Goal: Task Accomplishment & Management: Use online tool/utility

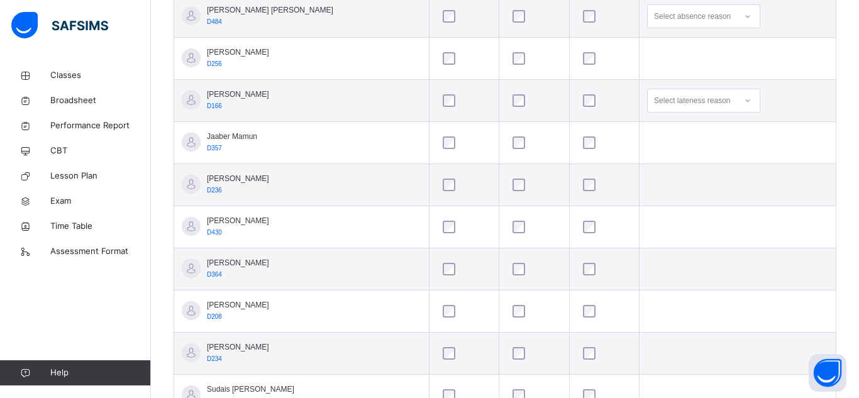
scroll to position [506, 0]
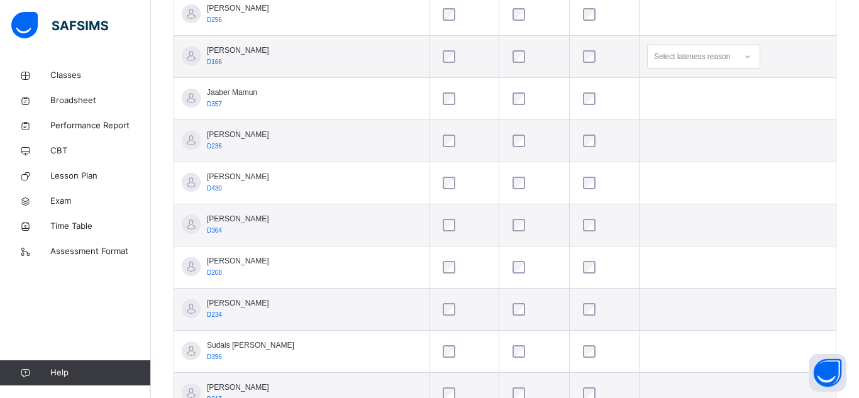
click at [255, 316] on div "RAYYAN ALAM D234" at bounding box center [238, 308] width 62 height 23
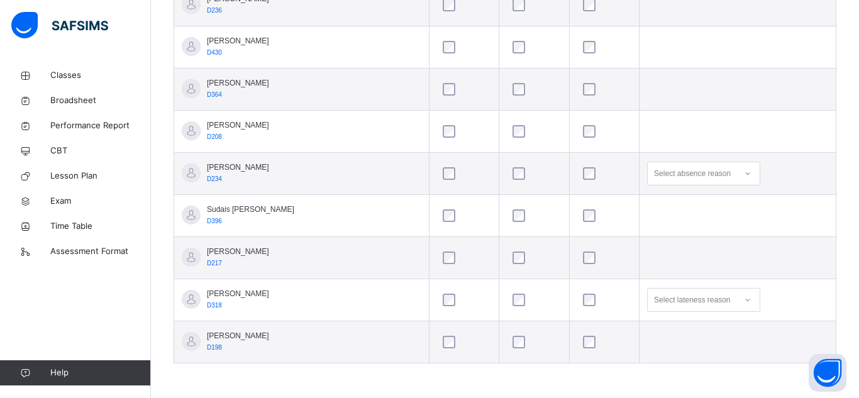
scroll to position [640, 0]
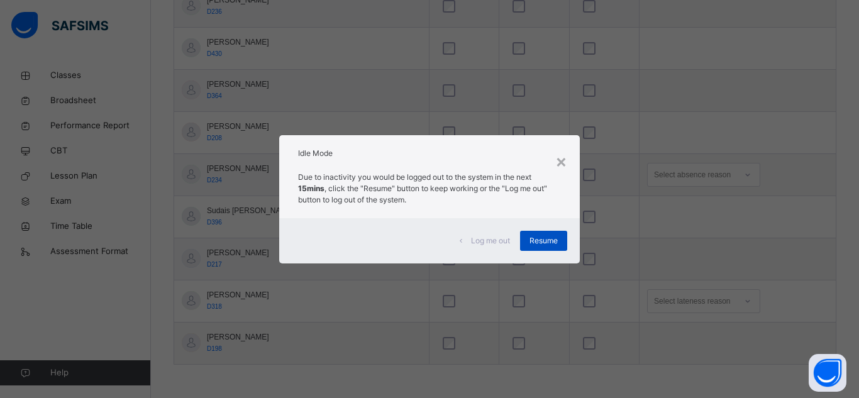
click at [533, 238] on span "Resume" at bounding box center [544, 240] width 28 height 11
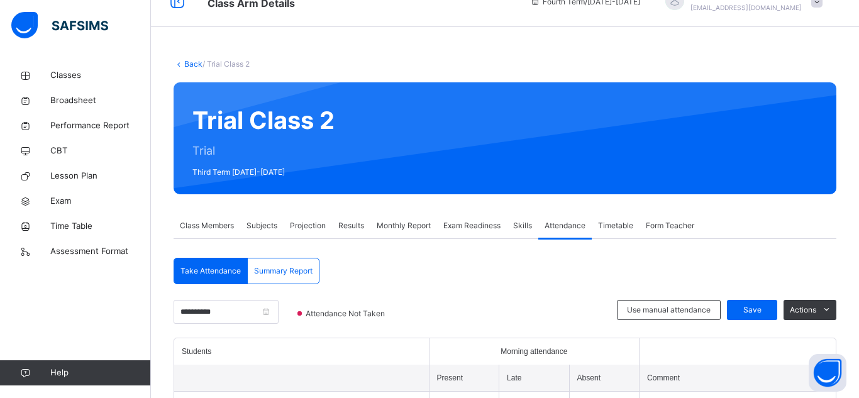
scroll to position [19, 0]
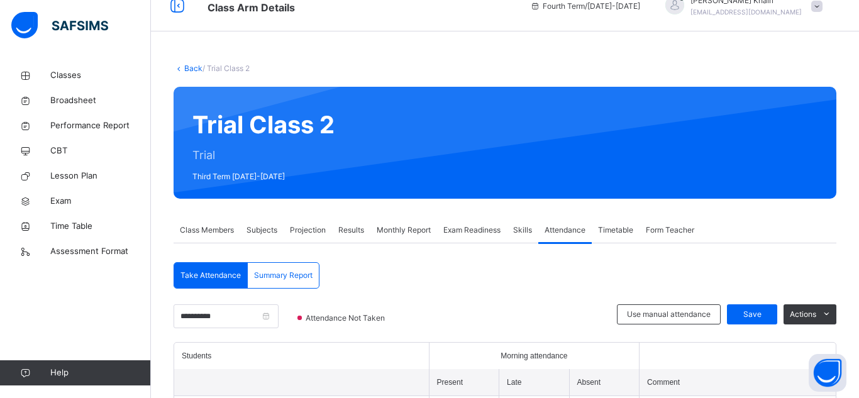
click at [227, 226] on span "Class Members" at bounding box center [207, 230] width 54 height 11
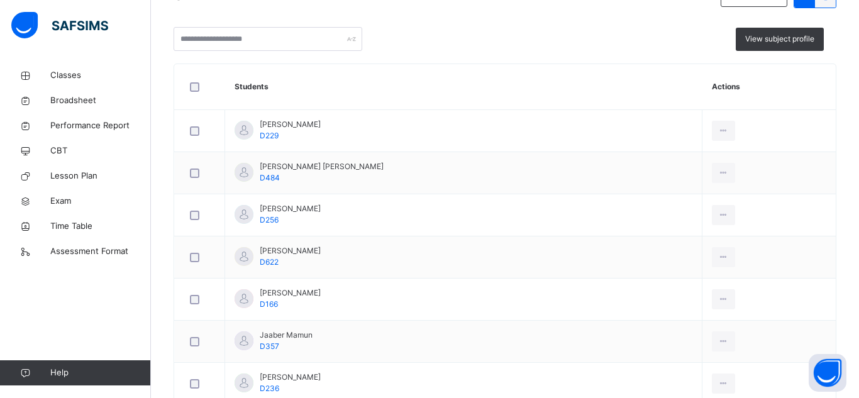
scroll to position [0, 0]
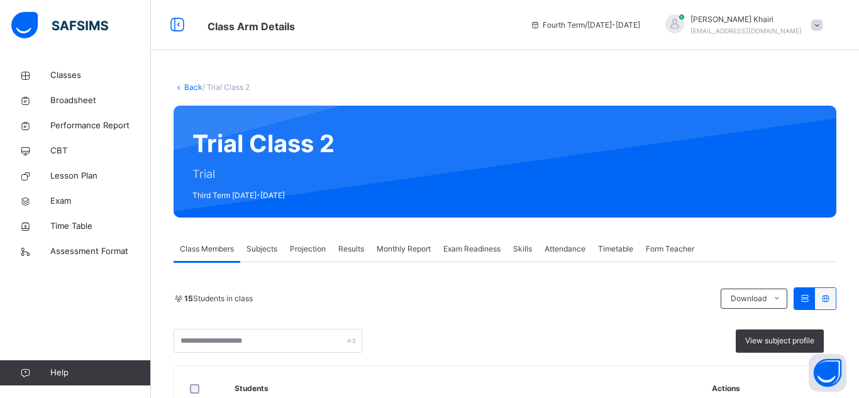
click at [311, 244] on span "Projection" at bounding box center [308, 248] width 36 height 11
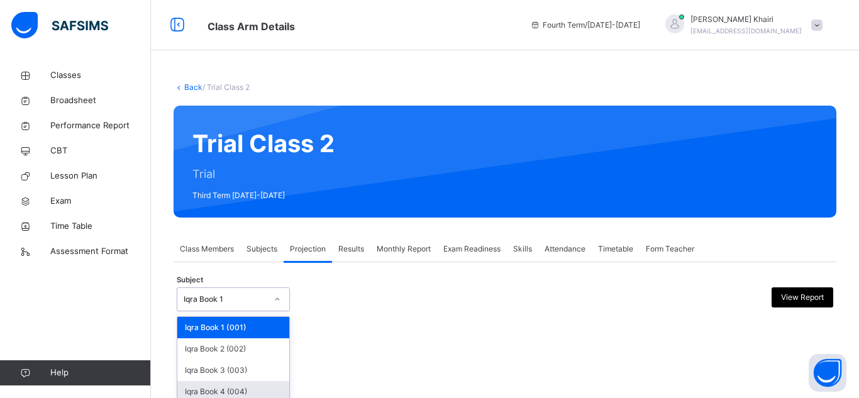
scroll to position [91, 0]
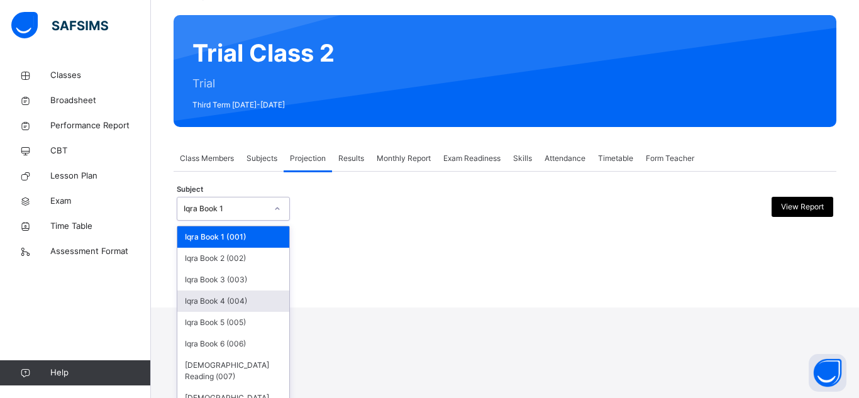
click at [252, 221] on div "option Iqra Book 4 (004) focused, 4 of 8. 8 results available. Use Up and Down …" at bounding box center [233, 209] width 113 height 24
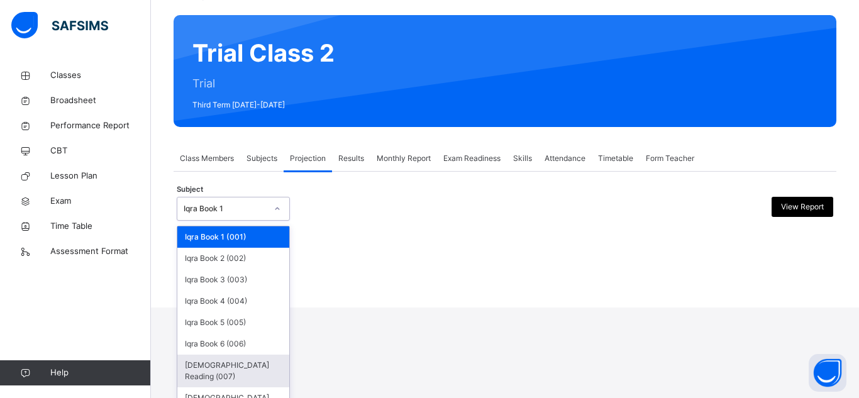
click at [247, 372] on div "[DEMOGRAPHIC_DATA] Reading (007)" at bounding box center [233, 371] width 112 height 33
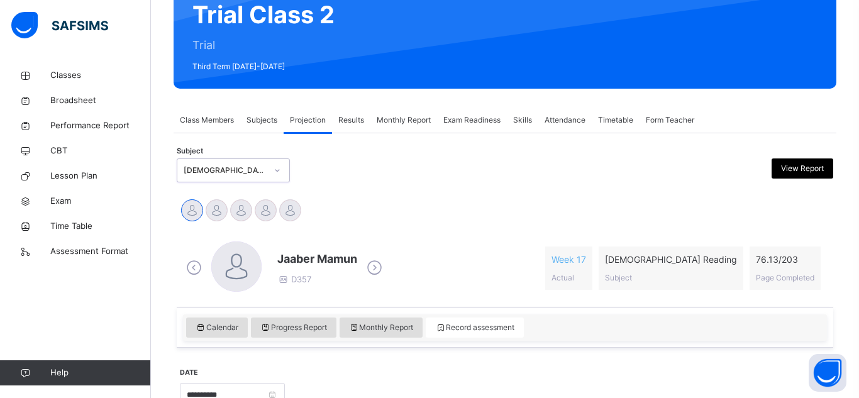
scroll to position [131, 0]
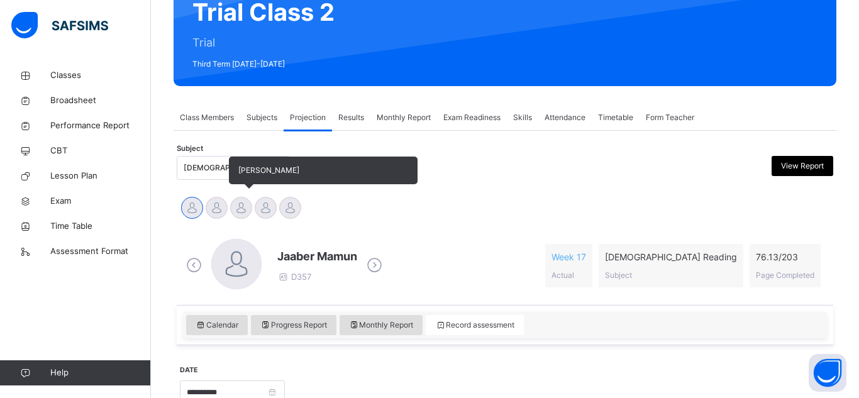
click at [248, 200] on div at bounding box center [241, 208] width 22 height 22
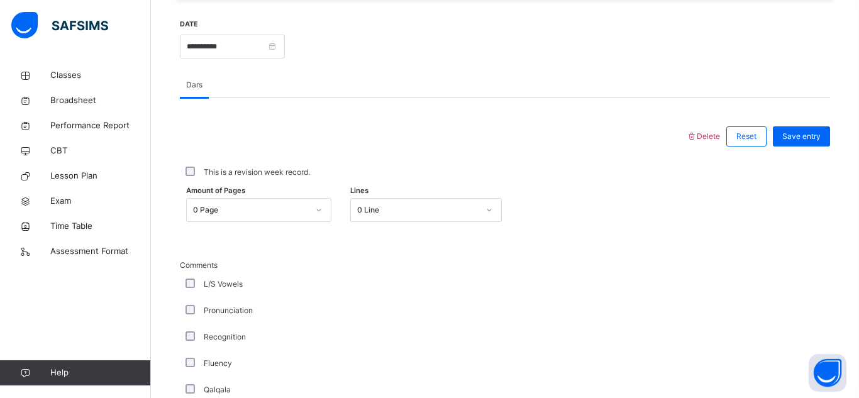
scroll to position [476, 0]
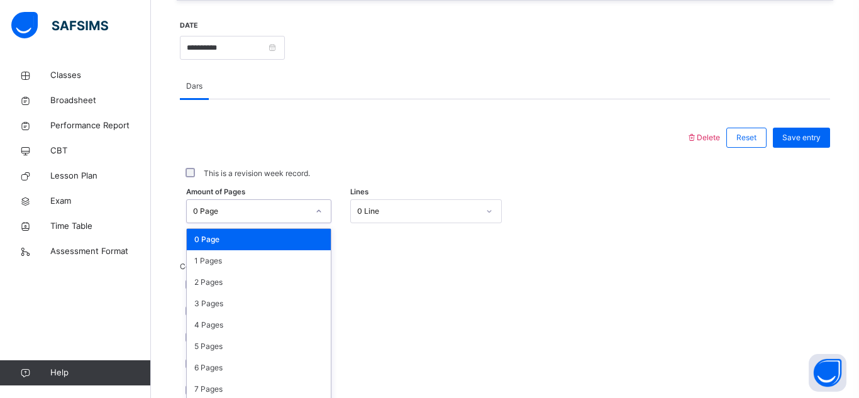
click at [232, 215] on div "option 0 Page focused, 1 of 204. 204 results available. Use Up and Down to choo…" at bounding box center [258, 211] width 145 height 24
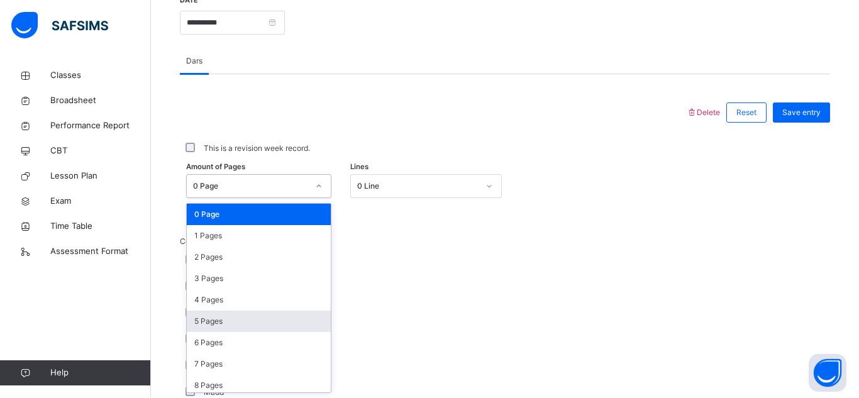
click at [265, 326] on div "5 Pages" at bounding box center [259, 321] width 144 height 21
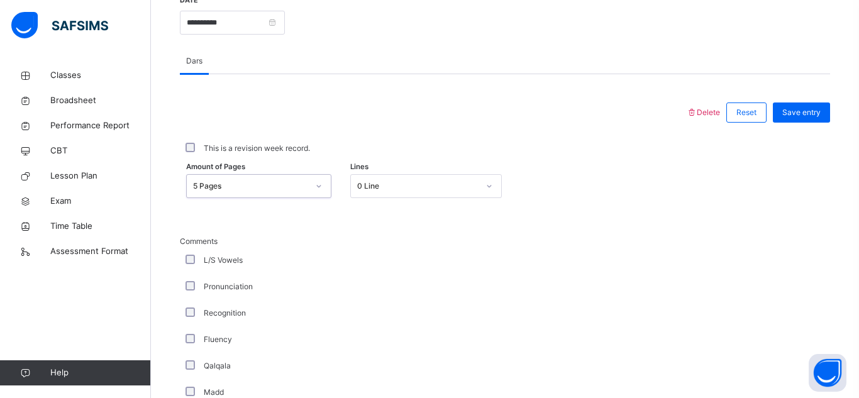
scroll to position [1021, 0]
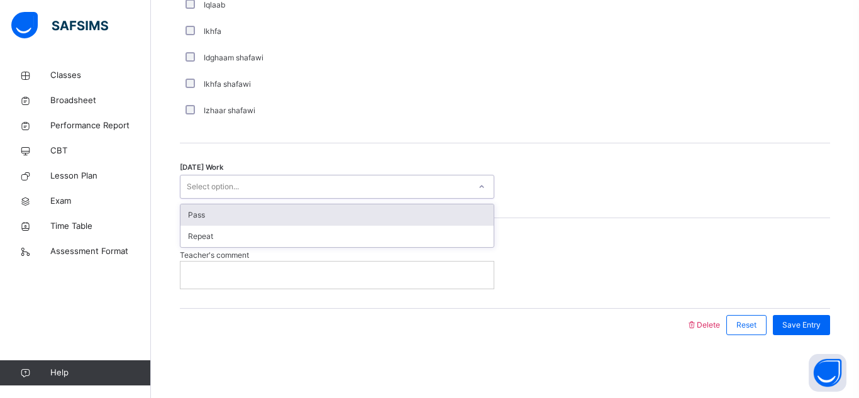
click at [238, 191] on div "Select option..." at bounding box center [213, 187] width 52 height 24
click at [233, 221] on div "Pass" at bounding box center [337, 214] width 313 height 21
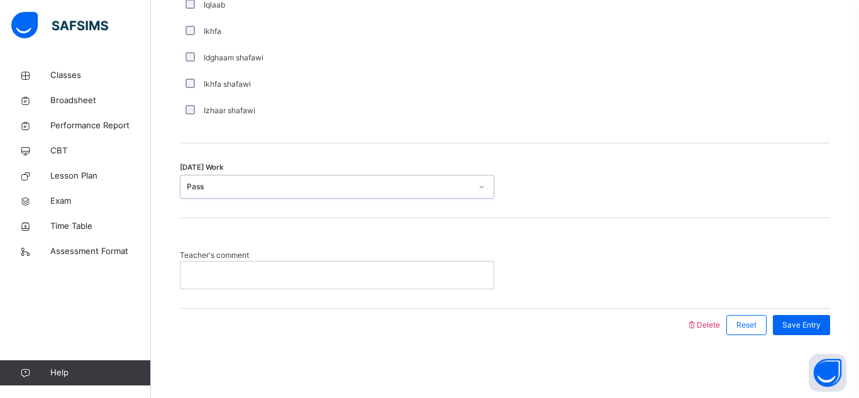
click at [199, 285] on div at bounding box center [337, 275] width 313 height 26
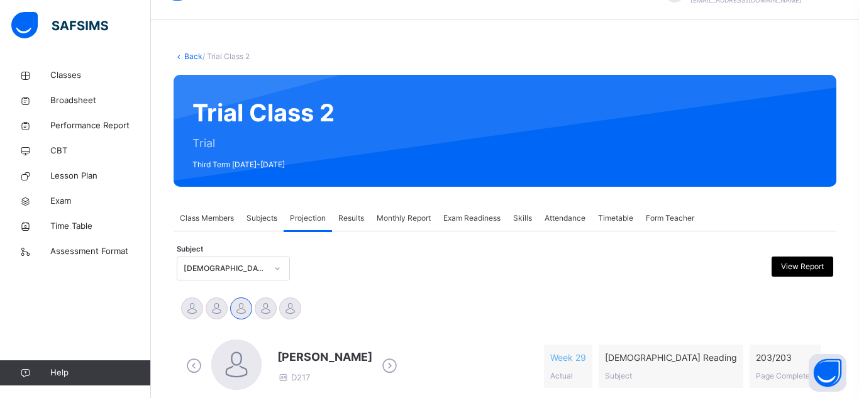
scroll to position [0, 0]
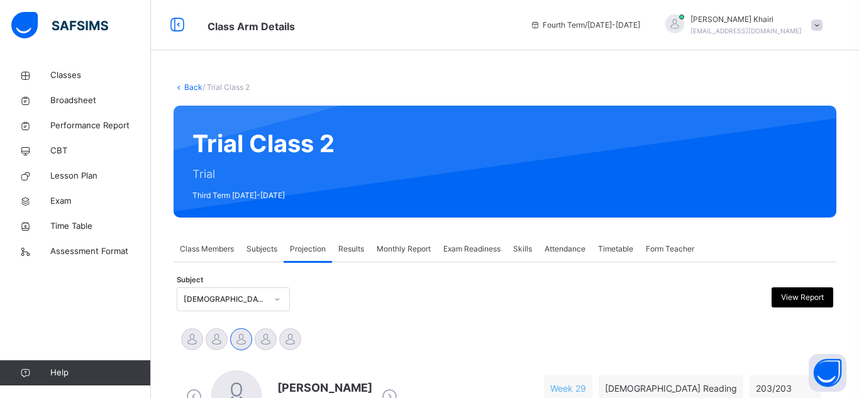
click at [199, 289] on div "[DEMOGRAPHIC_DATA] Reading (007)" at bounding box center [233, 299] width 113 height 24
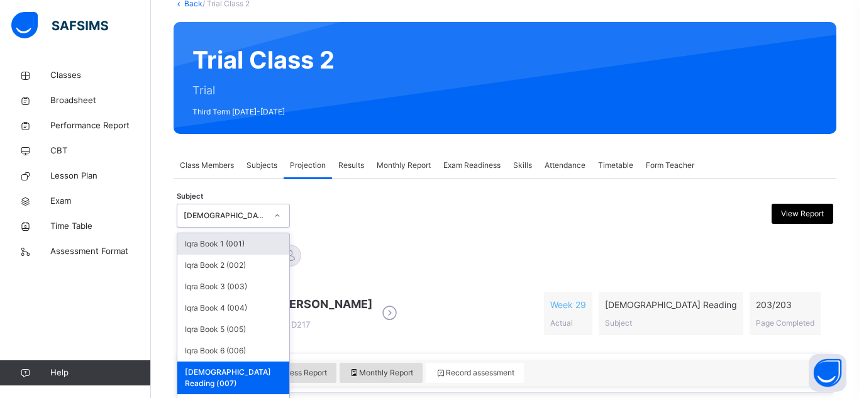
scroll to position [96, 0]
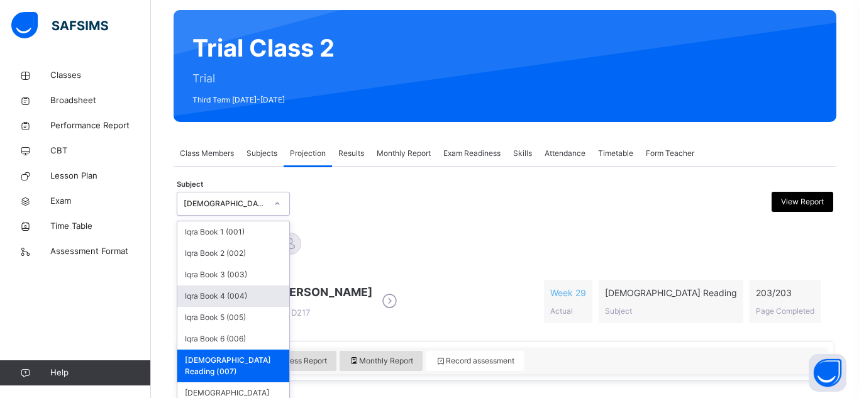
click at [199, 289] on div "Iqra Book 4 (004)" at bounding box center [233, 296] width 112 height 21
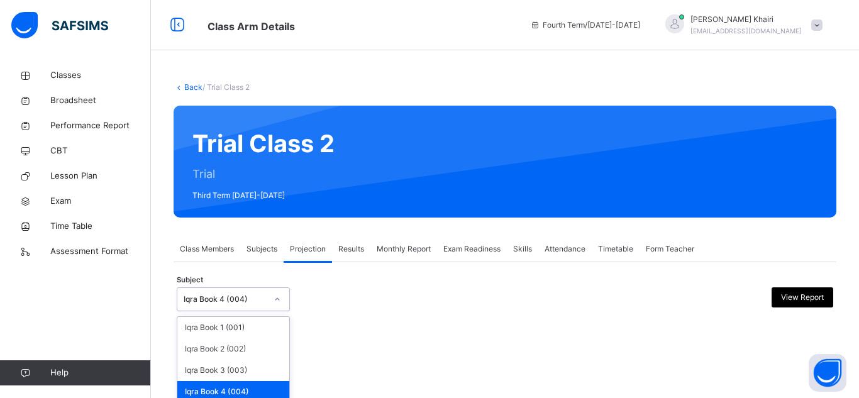
scroll to position [91, 0]
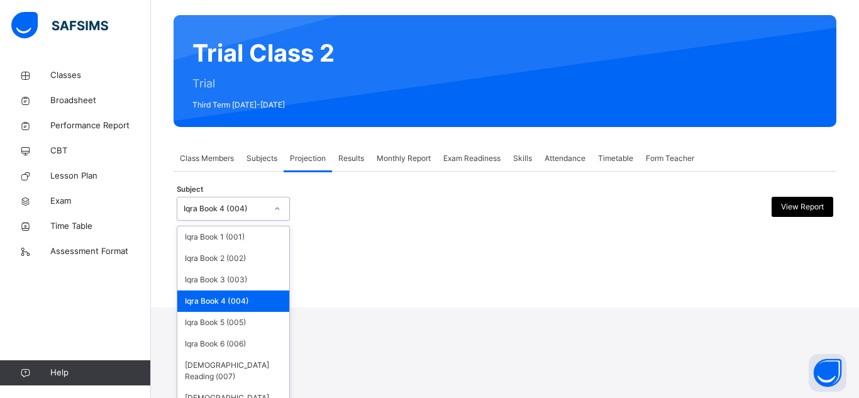
click at [208, 221] on div "option Iqra Book 4 (004), selected. option Iqra Book 4 (004) focused, 4 of 8. 8…" at bounding box center [233, 209] width 113 height 24
click at [194, 372] on div "[DEMOGRAPHIC_DATA] Reading (007)" at bounding box center [233, 371] width 112 height 33
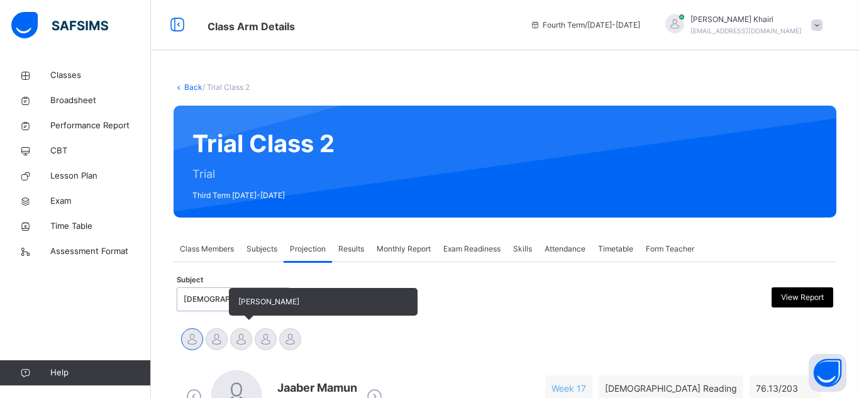
click at [241, 339] on div at bounding box center [241, 339] width 22 height 22
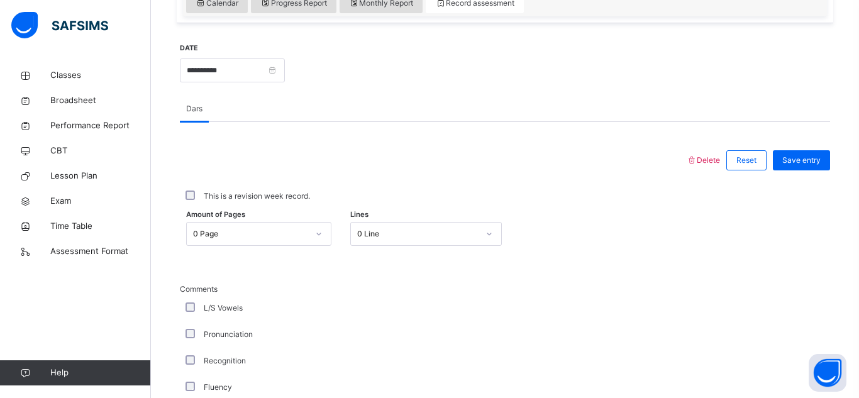
scroll to position [475, 0]
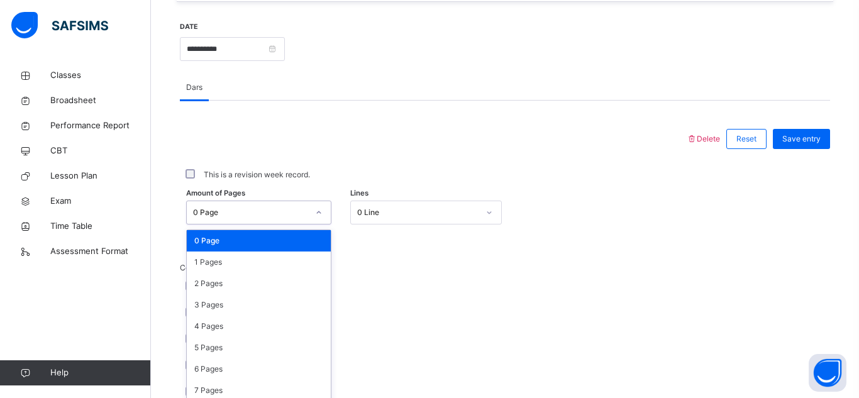
click at [244, 219] on div "option 0 Page focused, 1 of 204. 204 results available. Use Up and Down to choo…" at bounding box center [258, 213] width 145 height 24
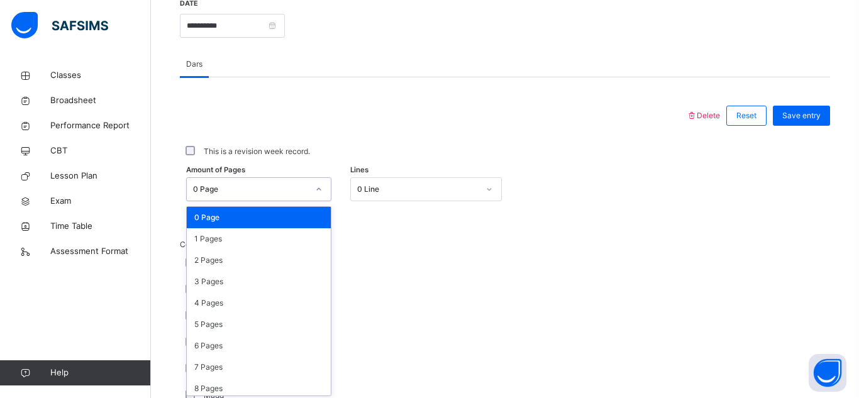
scroll to position [501, 0]
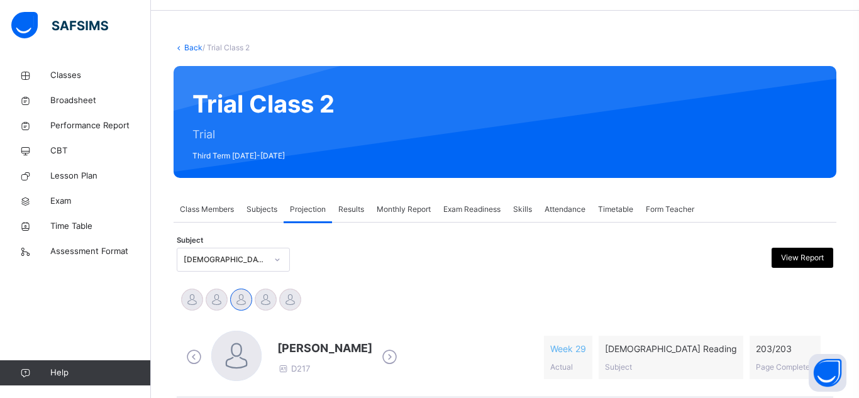
click at [381, 209] on span "Monthly Report" at bounding box center [404, 209] width 54 height 11
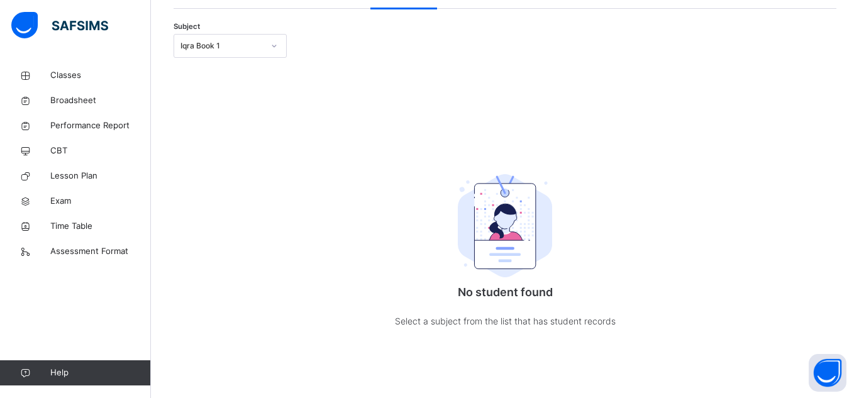
scroll to position [87, 0]
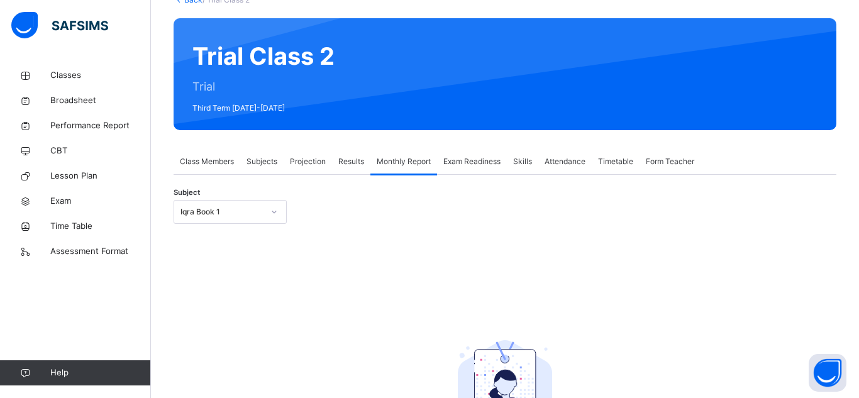
click at [296, 164] on span "Projection" at bounding box center [308, 161] width 36 height 11
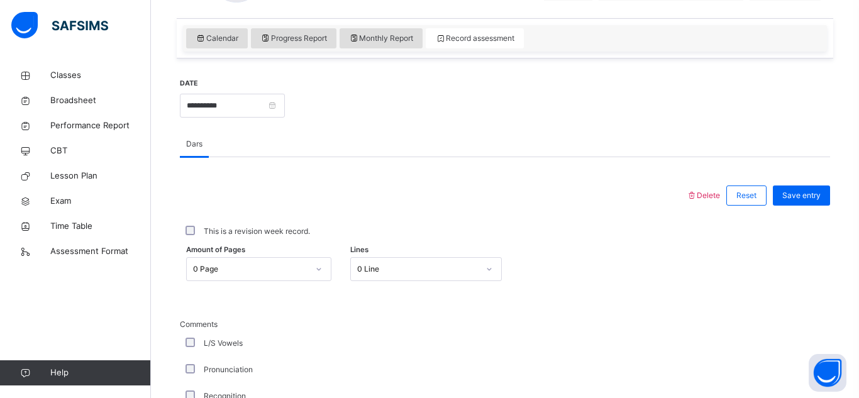
scroll to position [419, 0]
click at [238, 282] on div "Amount of Pages 0 Page Lines 0 Line" at bounding box center [505, 268] width 650 height 36
click at [242, 262] on div "0 Page" at bounding box center [247, 268] width 120 height 19
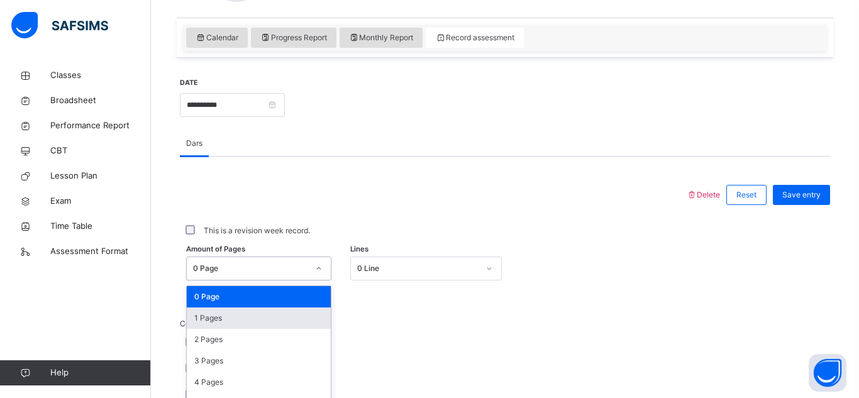
scroll to position [501, 0]
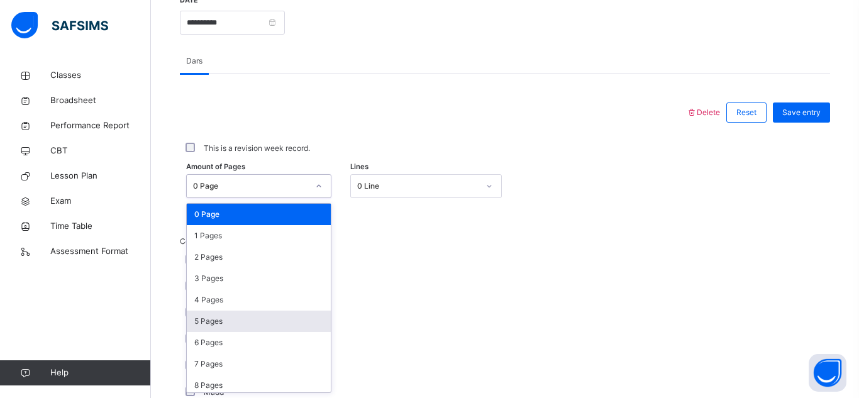
click at [218, 327] on div "5 Pages" at bounding box center [259, 321] width 144 height 21
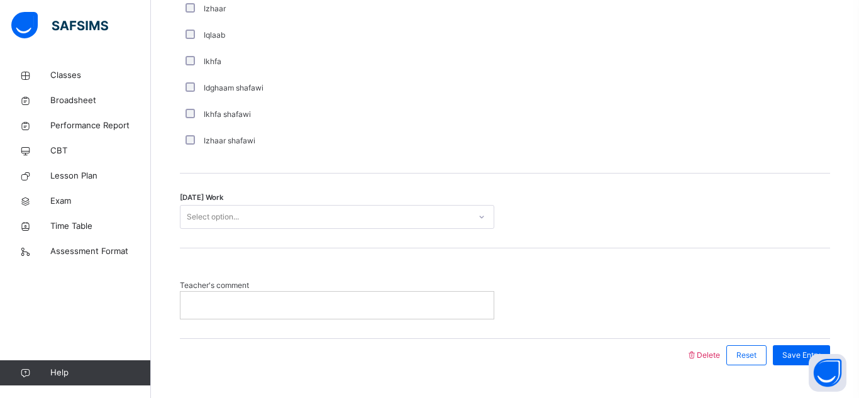
scroll to position [1021, 0]
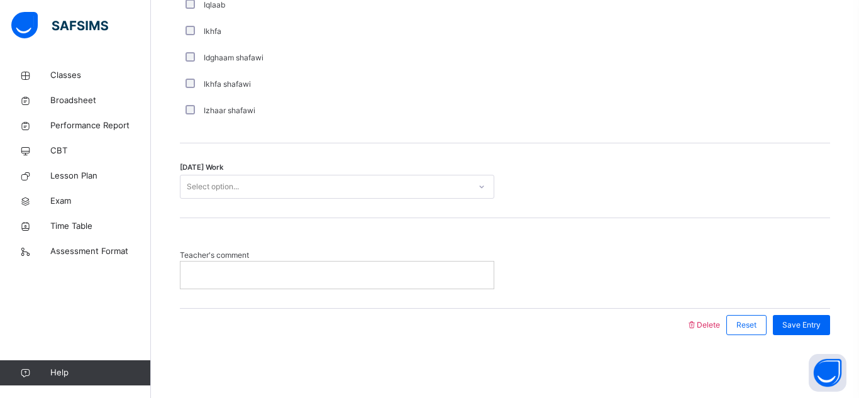
click at [272, 181] on div "Select option..." at bounding box center [325, 186] width 289 height 19
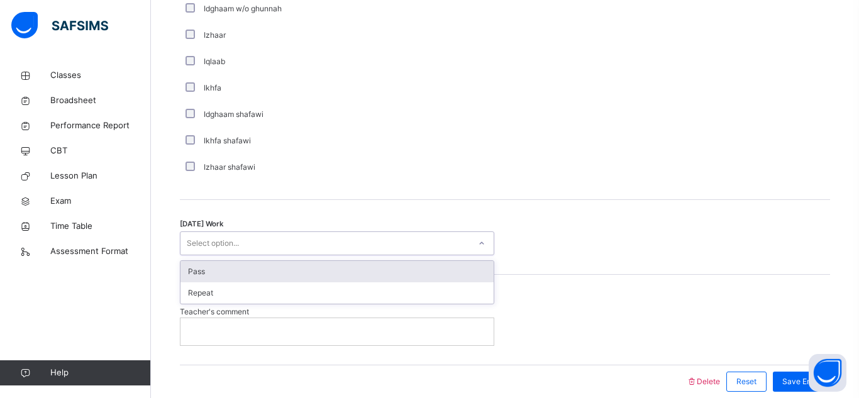
scroll to position [961, 0]
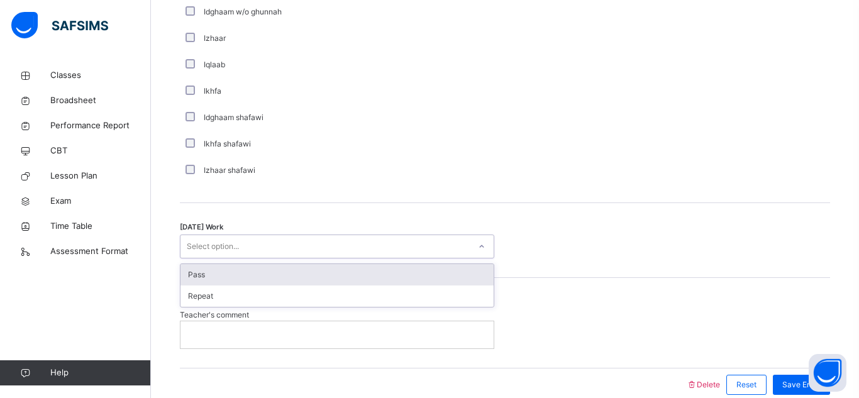
click at [255, 265] on div "Pass" at bounding box center [337, 274] width 313 height 21
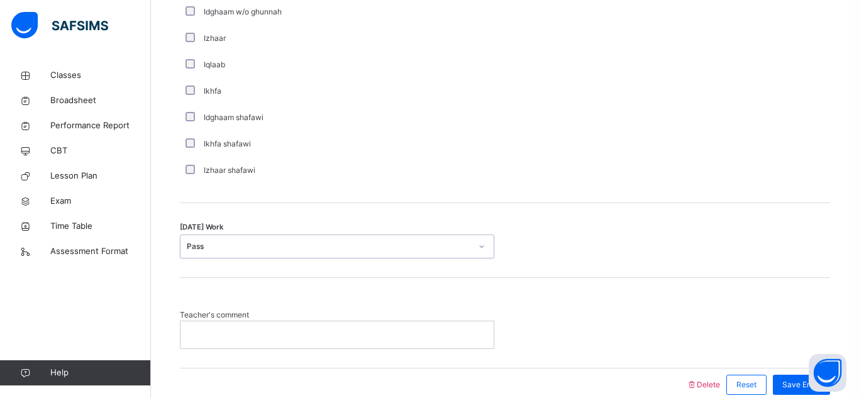
click at [271, 333] on p at bounding box center [337, 334] width 294 height 11
click at [242, 332] on p at bounding box center [337, 334] width 294 height 11
click at [800, 386] on span "Save Entry" at bounding box center [801, 384] width 38 height 11
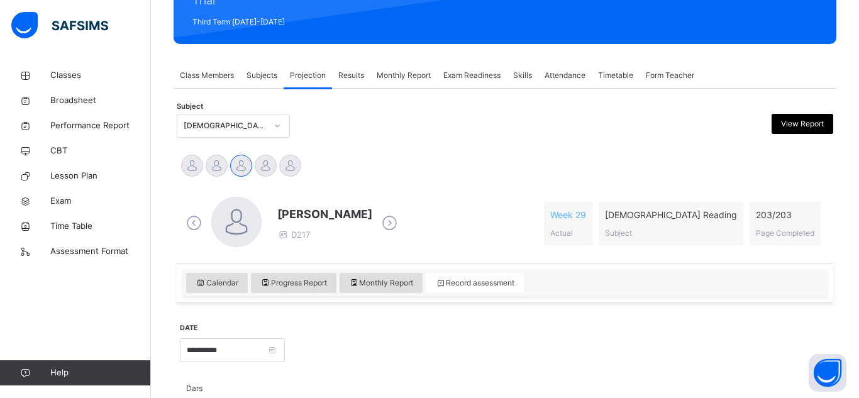
scroll to position [156, 0]
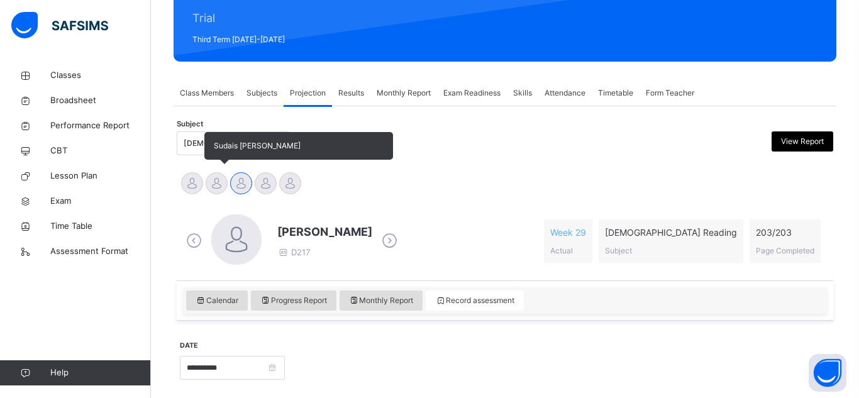
click at [220, 182] on div at bounding box center [217, 183] width 22 height 22
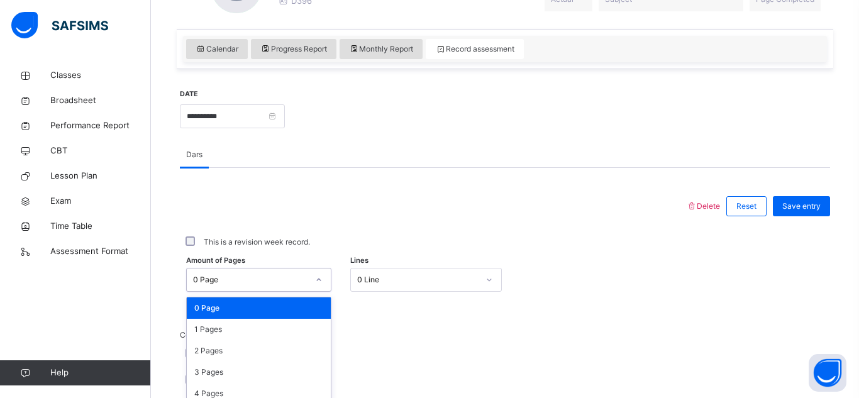
scroll to position [501, 0]
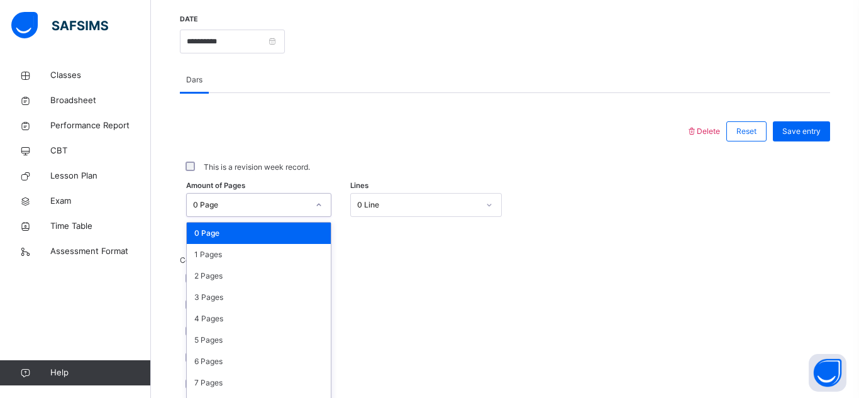
click at [302, 217] on div "option 0 Page focused, 1 of 204. 204 results available. Use Up and Down to choo…" at bounding box center [258, 205] width 145 height 24
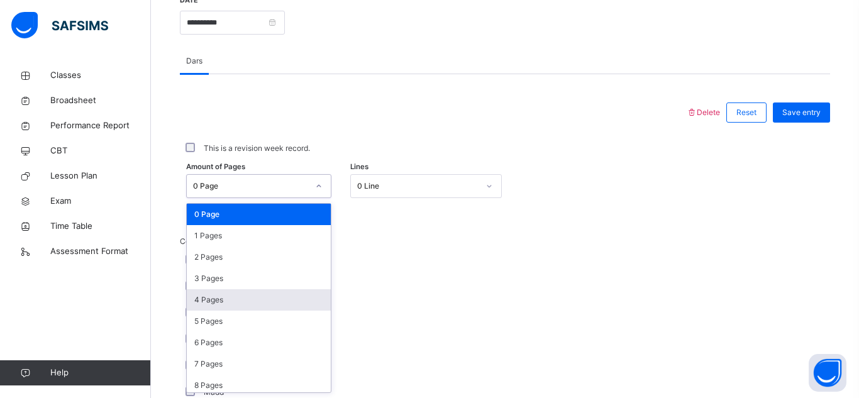
click at [285, 297] on div "4 Pages" at bounding box center [259, 299] width 144 height 21
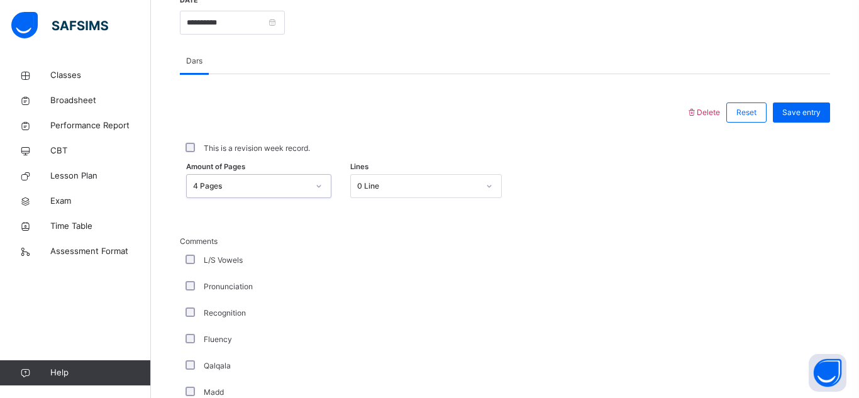
click at [375, 174] on div "0 Line" at bounding box center [426, 186] width 152 height 24
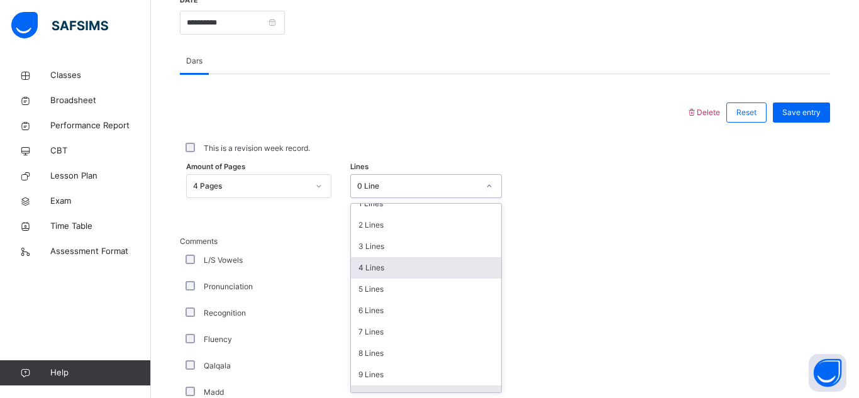
scroll to position [53, 0]
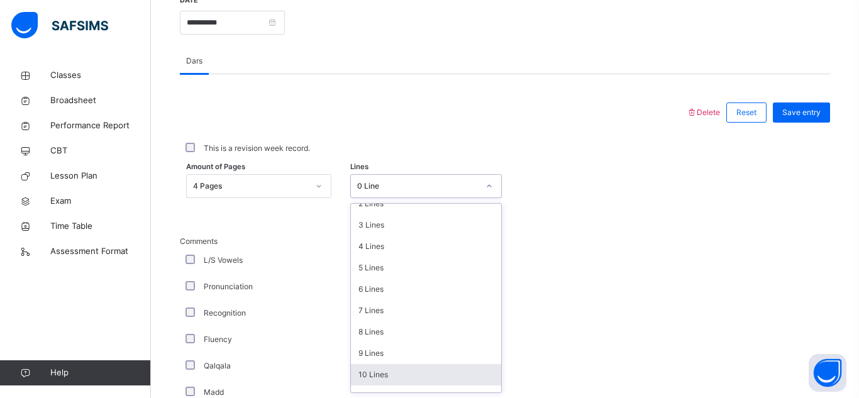
click at [409, 373] on div "10 Lines" at bounding box center [426, 374] width 150 height 21
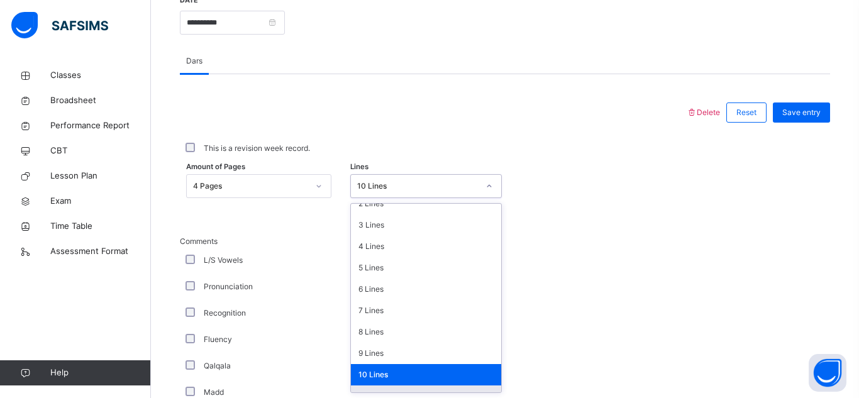
scroll to position [153, 0]
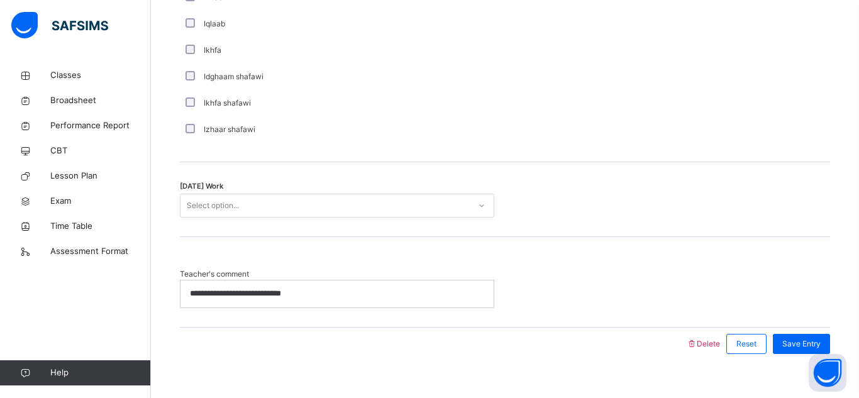
scroll to position [1021, 0]
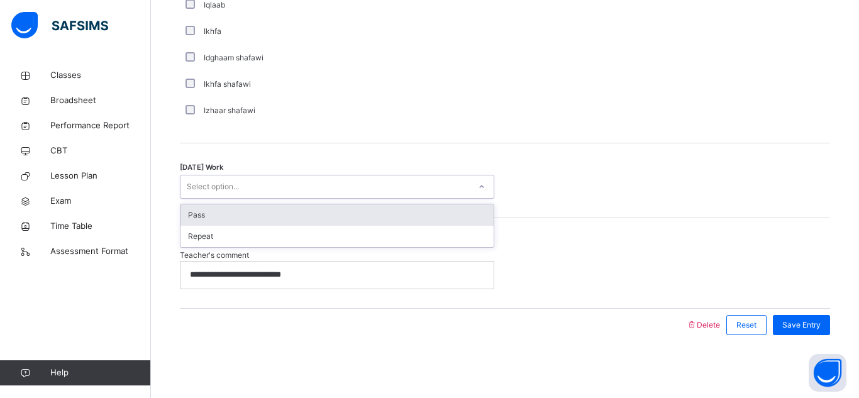
click at [471, 180] on div at bounding box center [481, 187] width 21 height 20
click at [438, 211] on div "Pass" at bounding box center [337, 214] width 313 height 21
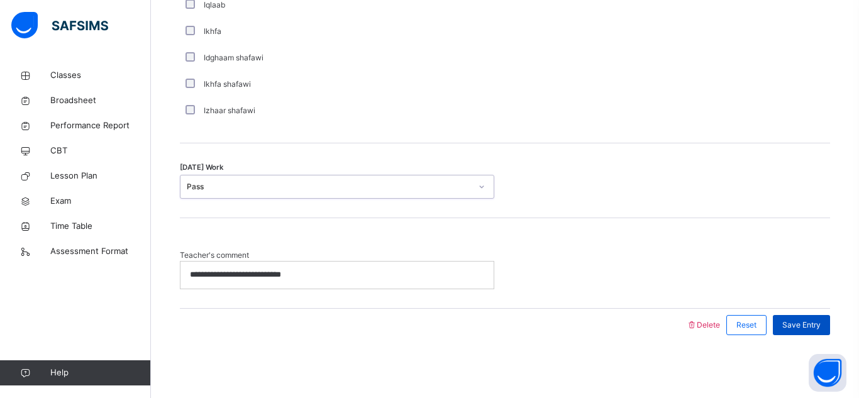
click at [796, 316] on div "Save Entry" at bounding box center [801, 325] width 57 height 20
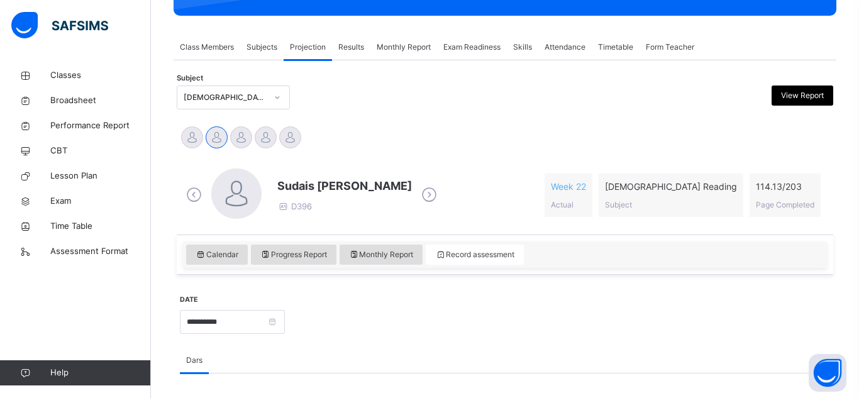
scroll to position [191, 0]
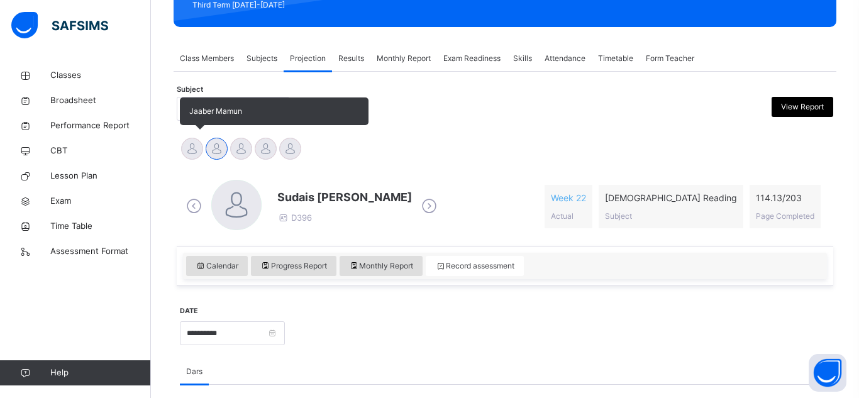
click at [192, 138] on div at bounding box center [192, 149] width 22 height 22
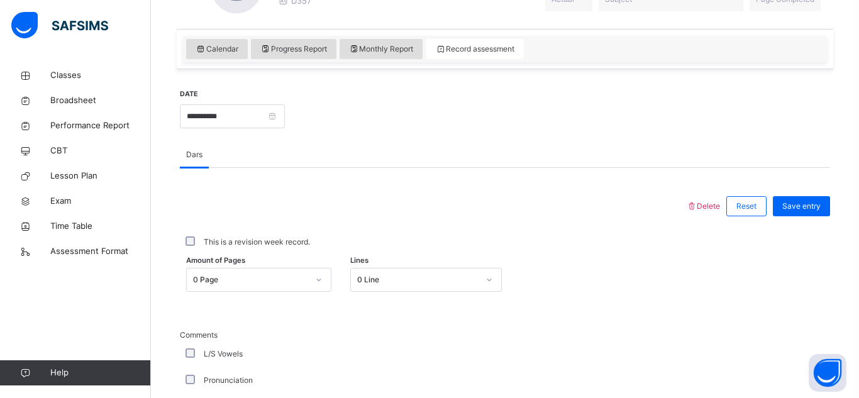
scroll to position [442, 0]
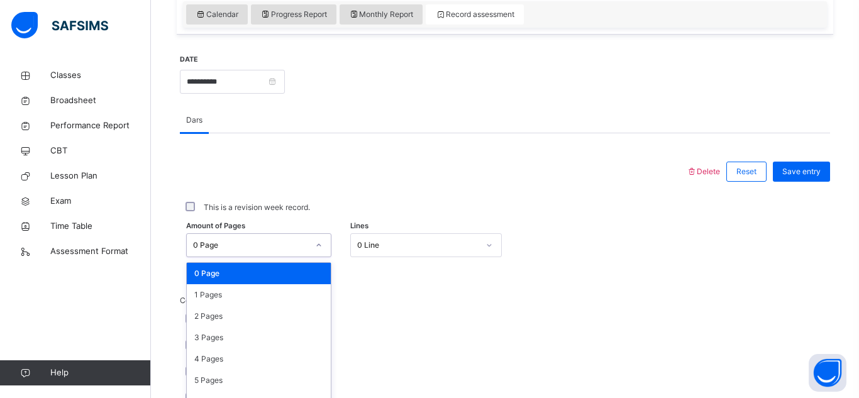
click at [257, 245] on div "option 0 Page focused, 1 of 204. 204 results available. Use Up and Down to choo…" at bounding box center [258, 245] width 145 height 24
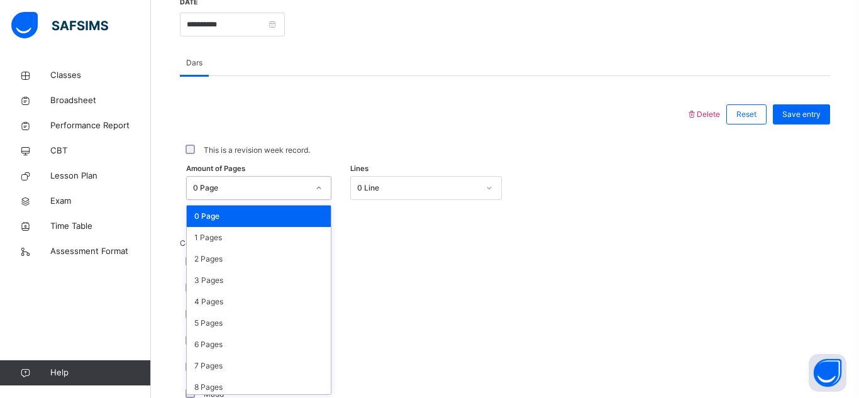
scroll to position [501, 0]
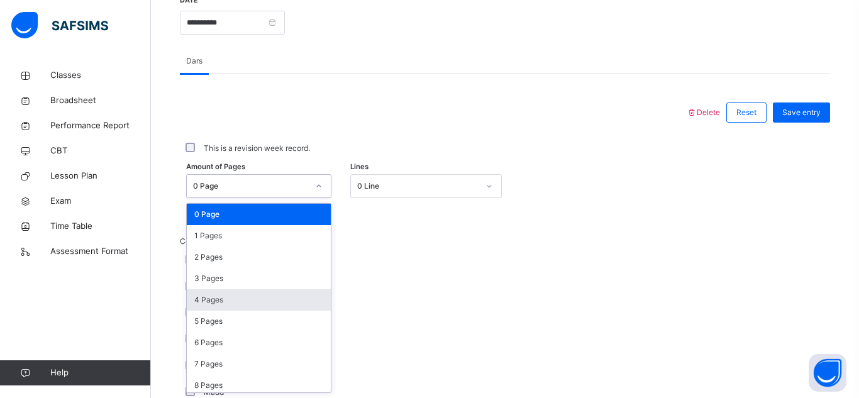
click at [232, 303] on div "4 Pages" at bounding box center [259, 299] width 144 height 21
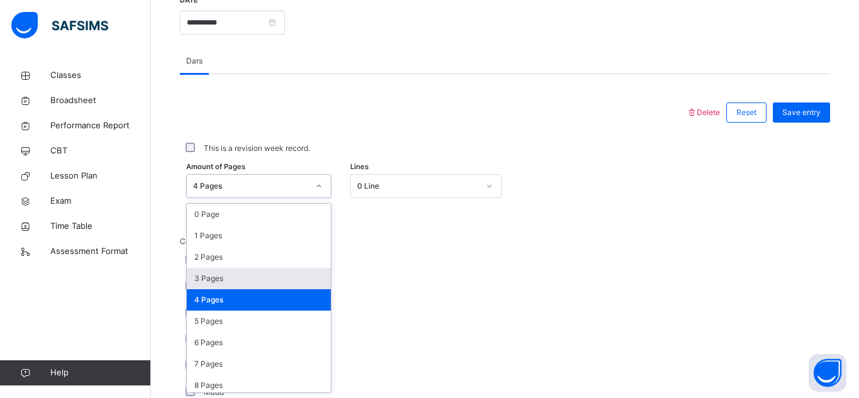
click at [345, 272] on div "L/S Vowels" at bounding box center [337, 260] width 314 height 26
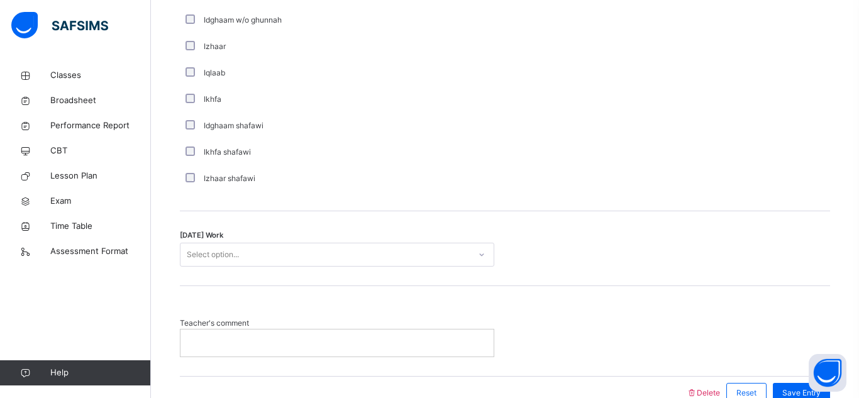
scroll to position [954, 0]
click at [236, 243] on div "Select option..." at bounding box center [213, 254] width 52 height 24
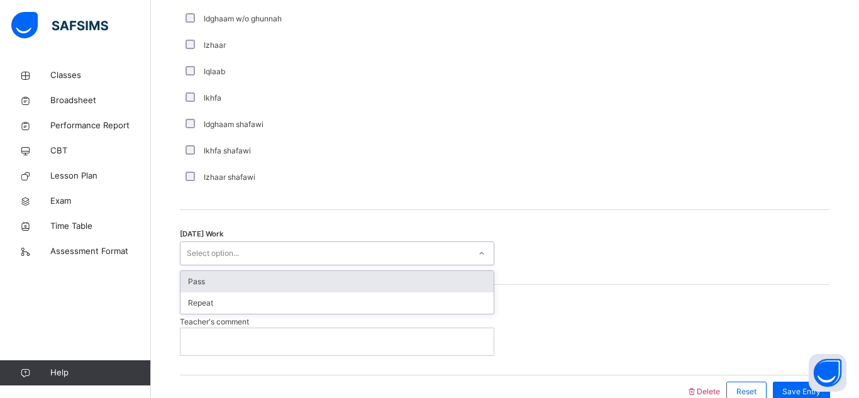
click at [270, 267] on div "[DATE] Work option Pass focused, 1 of 2. 2 results available. Use Up and Down t…" at bounding box center [505, 247] width 650 height 75
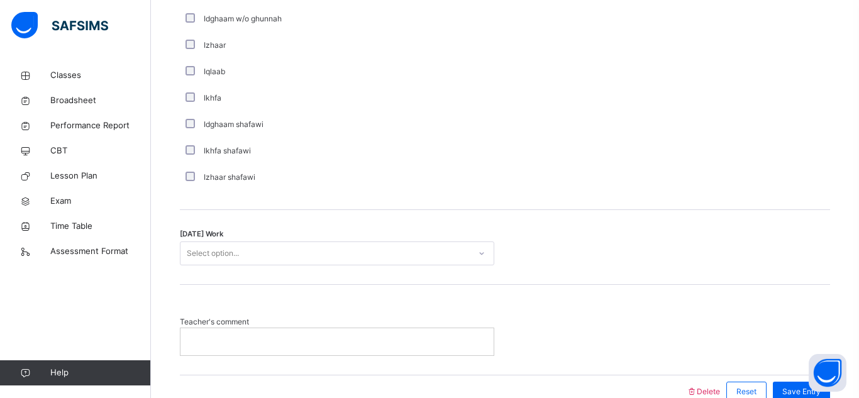
click at [270, 267] on div "[DATE] Work Select option..." at bounding box center [505, 247] width 650 height 75
click at [324, 240] on div "[DATE] Work Select option..." at bounding box center [505, 247] width 650 height 75
click at [324, 252] on div "Select option..." at bounding box center [325, 253] width 289 height 19
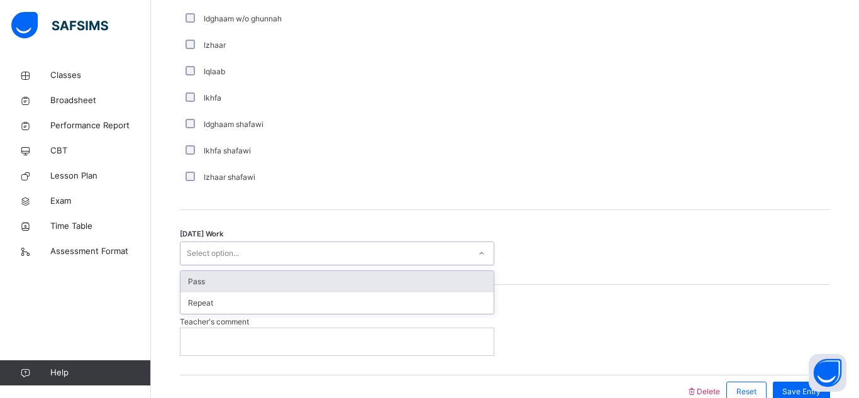
click at [320, 272] on div "Pass" at bounding box center [337, 281] width 313 height 21
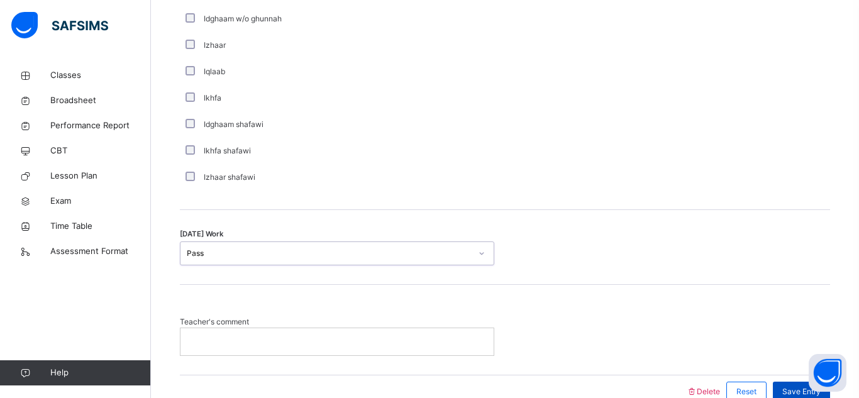
click at [789, 387] on span "Save Entry" at bounding box center [801, 391] width 38 height 11
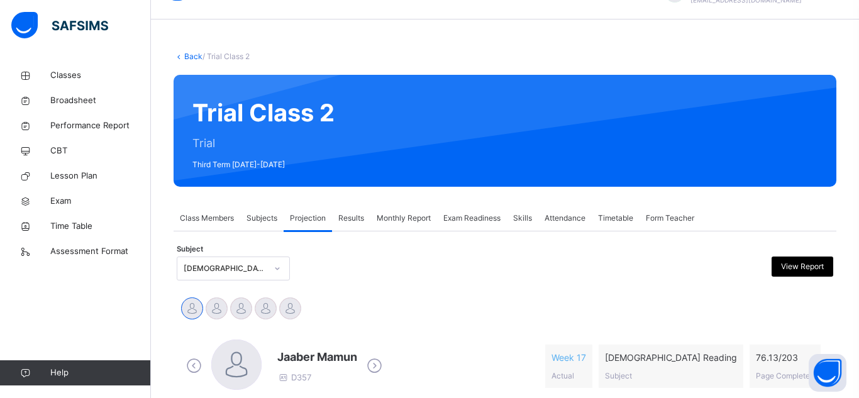
scroll to position [28, 0]
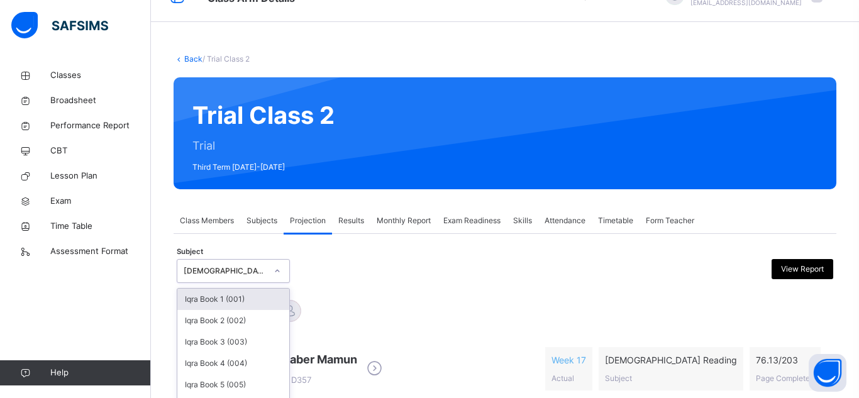
click at [264, 271] on div "option [DEMOGRAPHIC_DATA] Reading (007), selected. option Iqra Book 1 (001) foc…" at bounding box center [233, 271] width 113 height 24
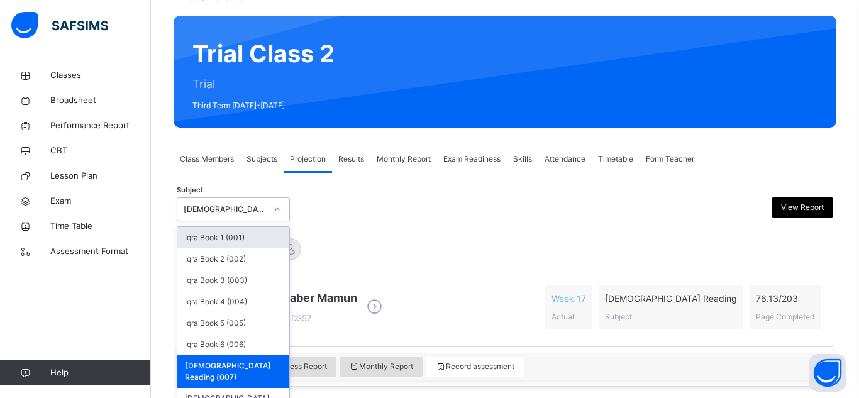
scroll to position [96, 0]
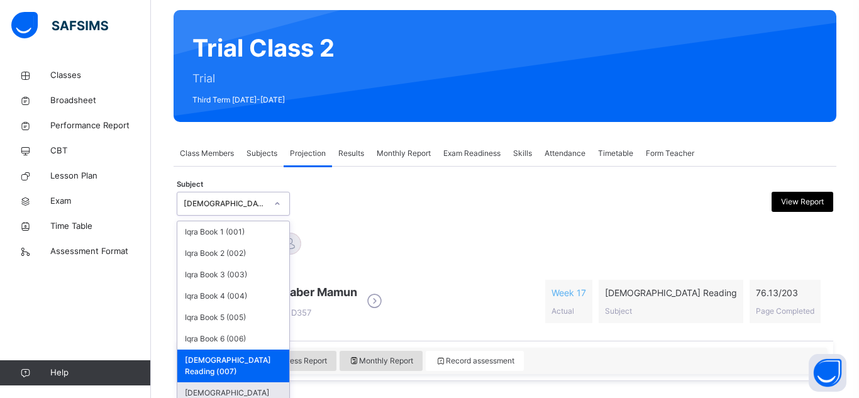
click at [224, 382] on div "[DEMOGRAPHIC_DATA] Memorisation (008)" at bounding box center [233, 398] width 112 height 33
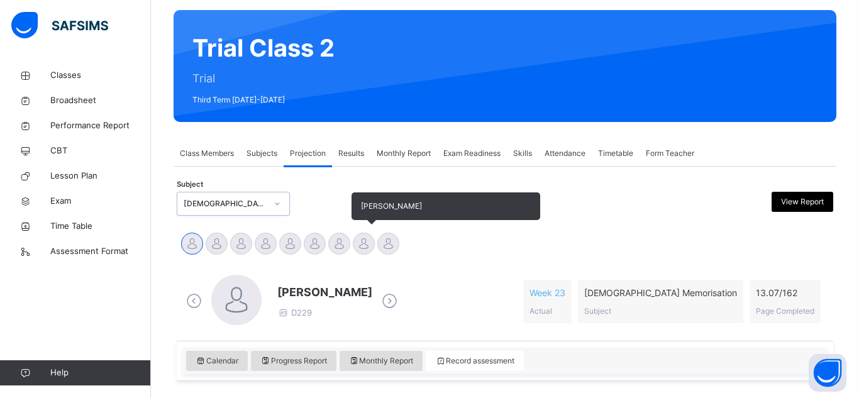
click at [365, 247] on div at bounding box center [364, 244] width 22 height 22
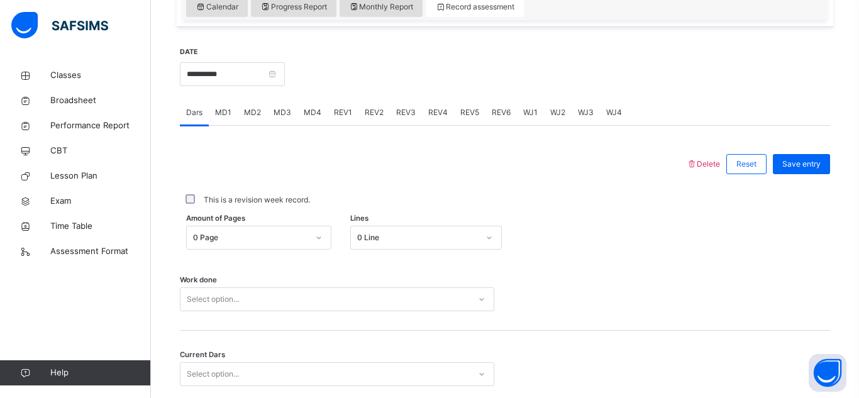
scroll to position [452, 0]
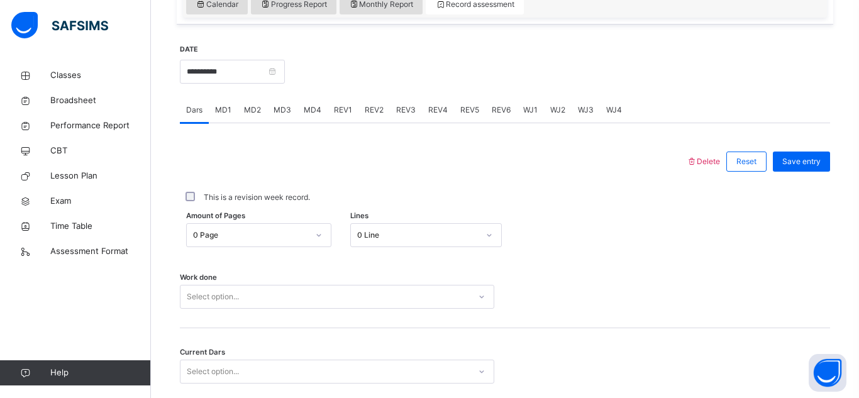
click at [475, 237] on div "0 Line" at bounding box center [426, 235] width 152 height 24
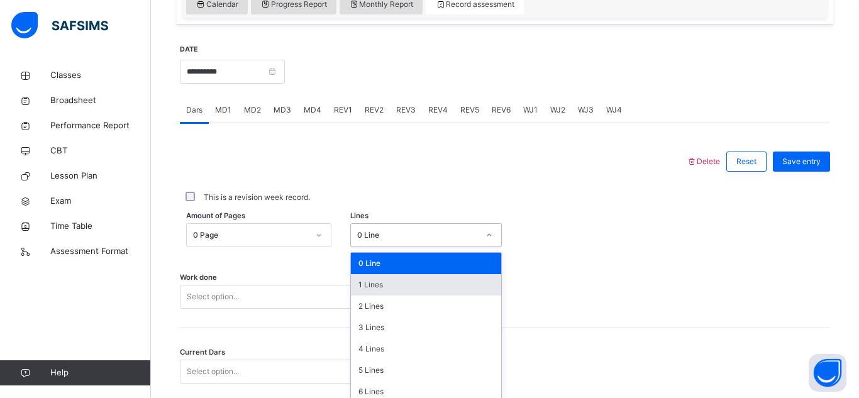
scroll to position [501, 0]
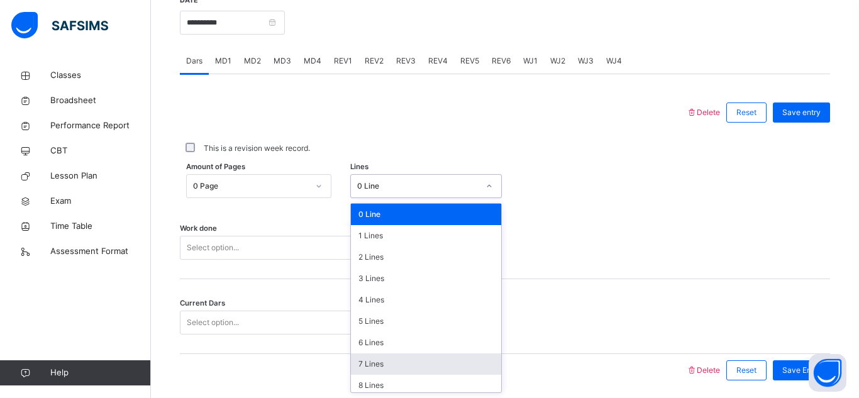
click at [370, 361] on div "7 Lines" at bounding box center [426, 363] width 150 height 21
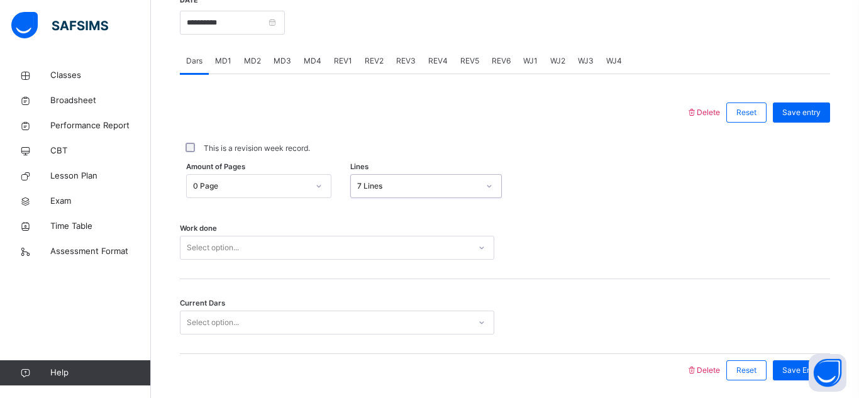
click at [230, 248] on div "Select option..." at bounding box center [337, 248] width 314 height 24
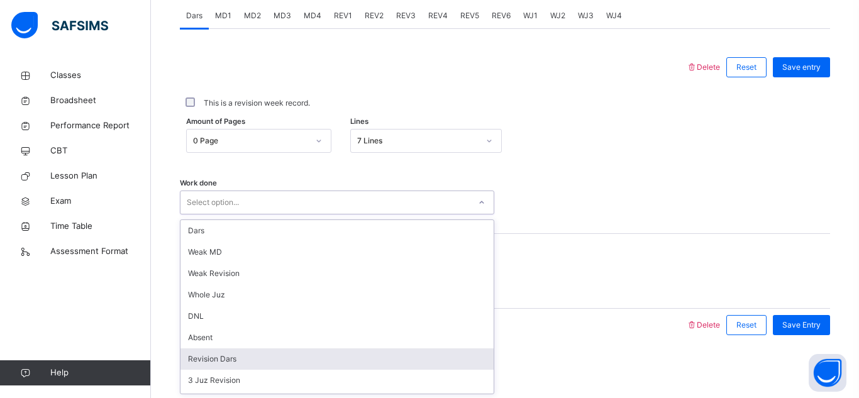
scroll to position [126, 0]
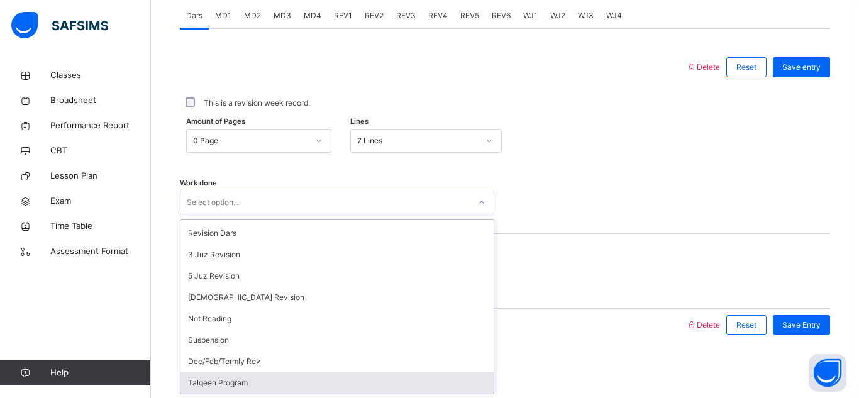
click at [272, 375] on div "Talqeen Program" at bounding box center [337, 382] width 313 height 21
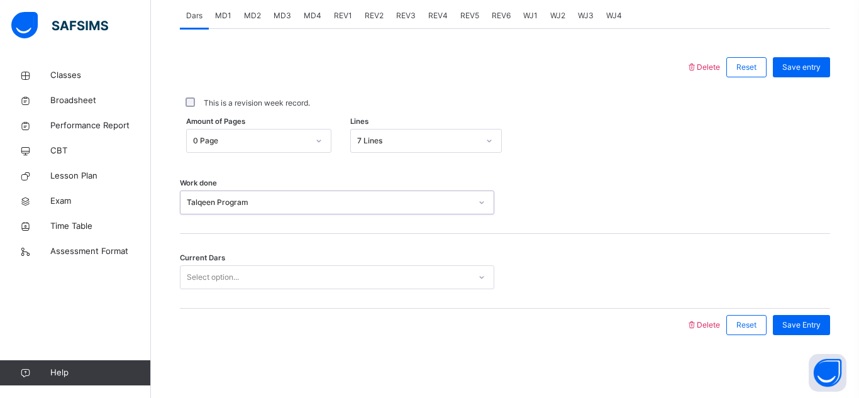
click at [208, 281] on div "Select option..." at bounding box center [213, 277] width 52 height 24
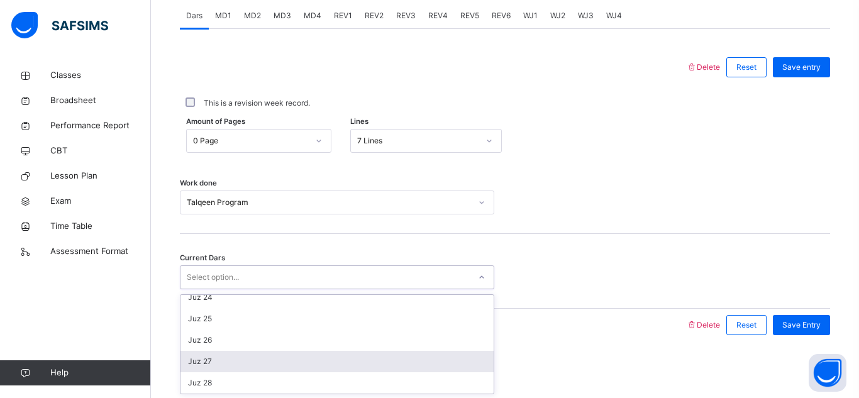
scroll to position [498, 0]
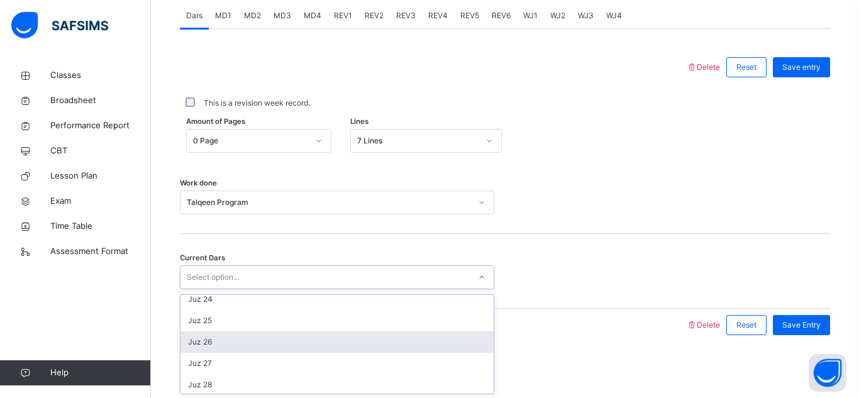
click at [269, 340] on div "Juz 26" at bounding box center [337, 341] width 313 height 21
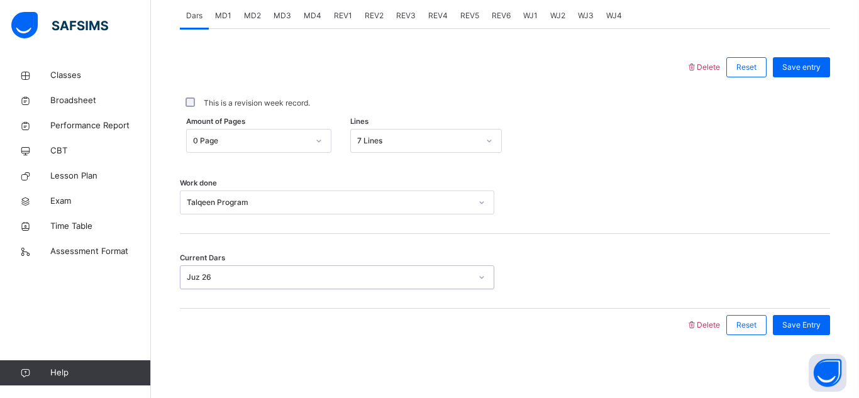
click at [478, 255] on div "Current Dars option Juz 26, selected. 0 results available. Select is focused ,t…" at bounding box center [505, 271] width 650 height 75
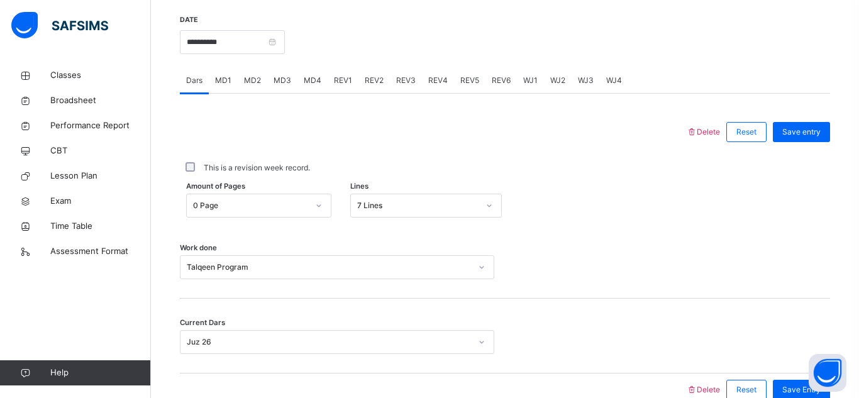
scroll to position [485, 0]
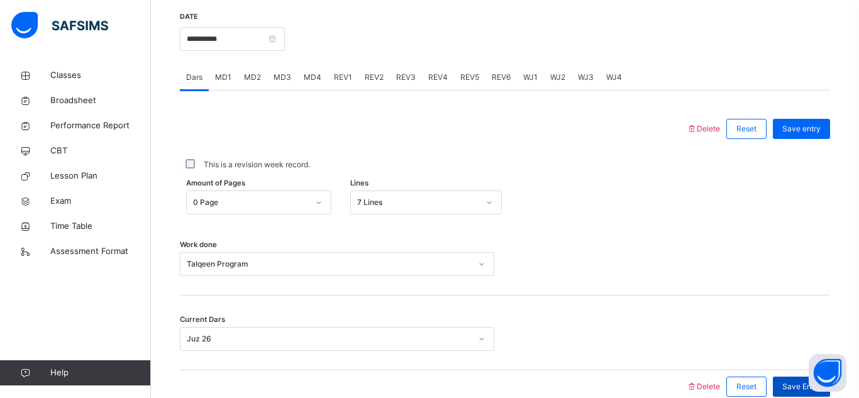
click at [787, 383] on span "Save Entry" at bounding box center [801, 386] width 38 height 11
